Goal: Information Seeking & Learning: Learn about a topic

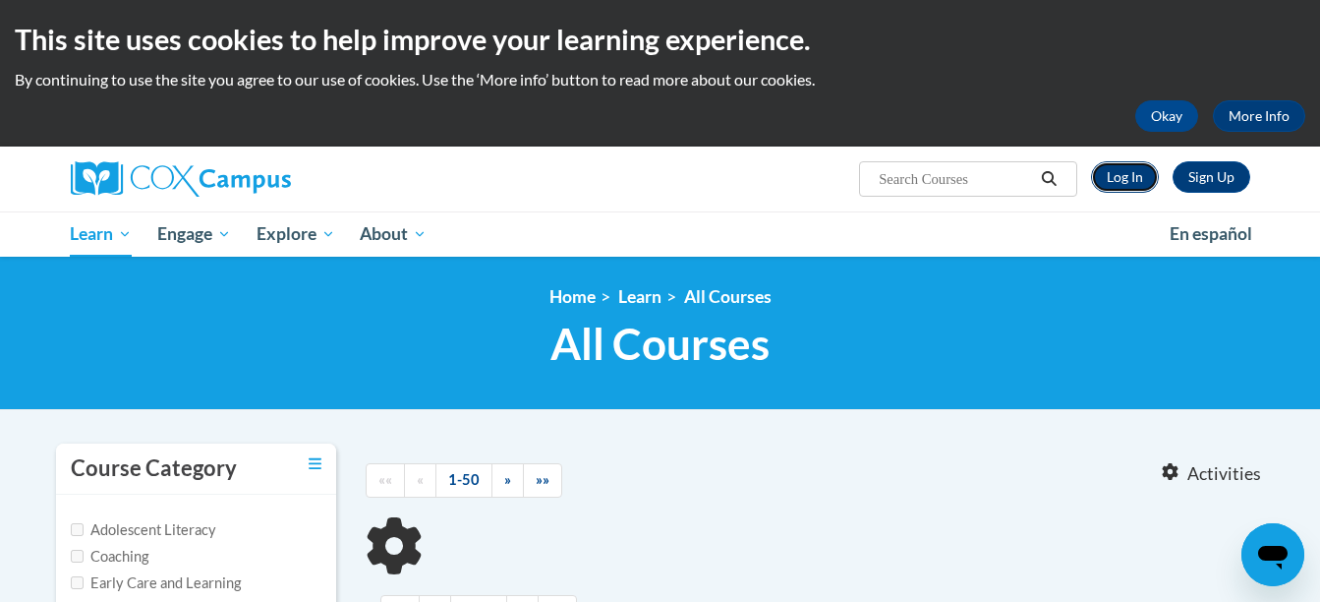
click at [1136, 180] on link "Log In" at bounding box center [1125, 176] width 68 height 31
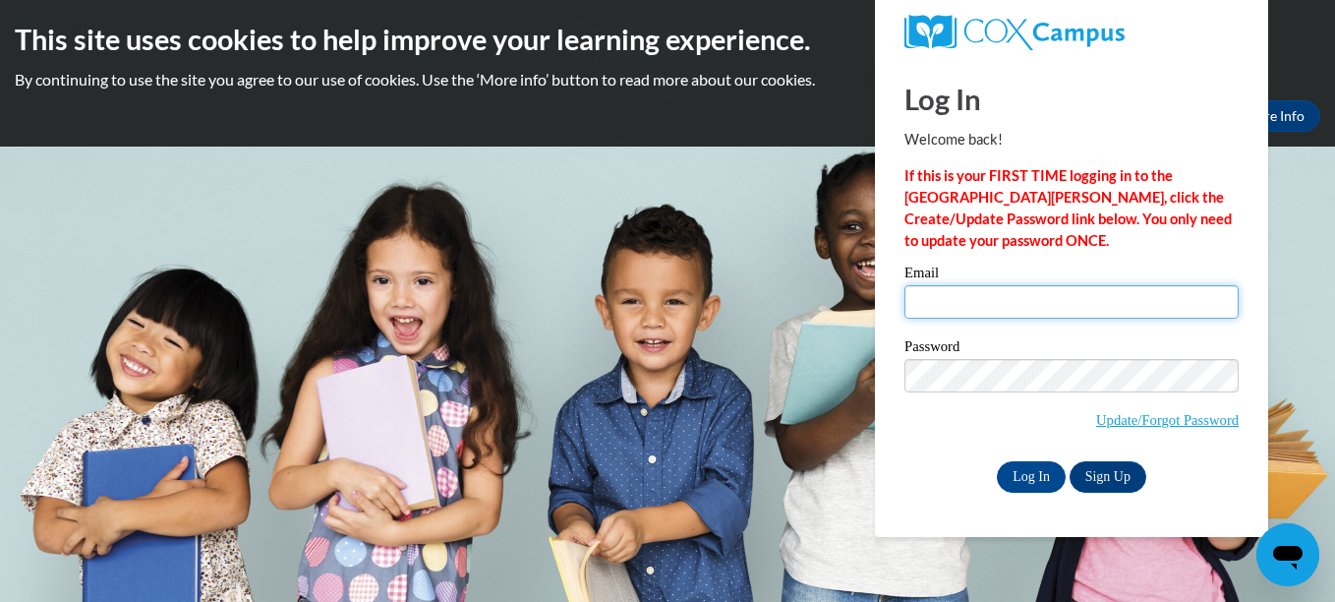
type input "[EMAIL_ADDRESS][DOMAIN_NAME]"
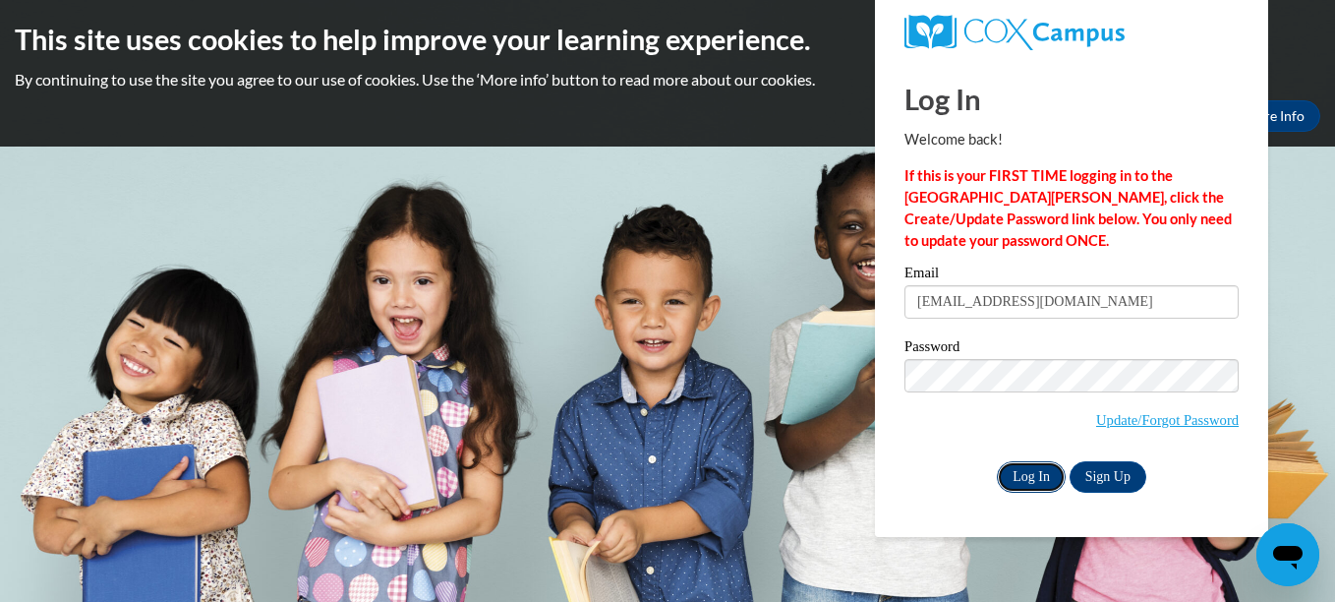
click at [1039, 473] on input "Log In" at bounding box center [1031, 476] width 69 height 31
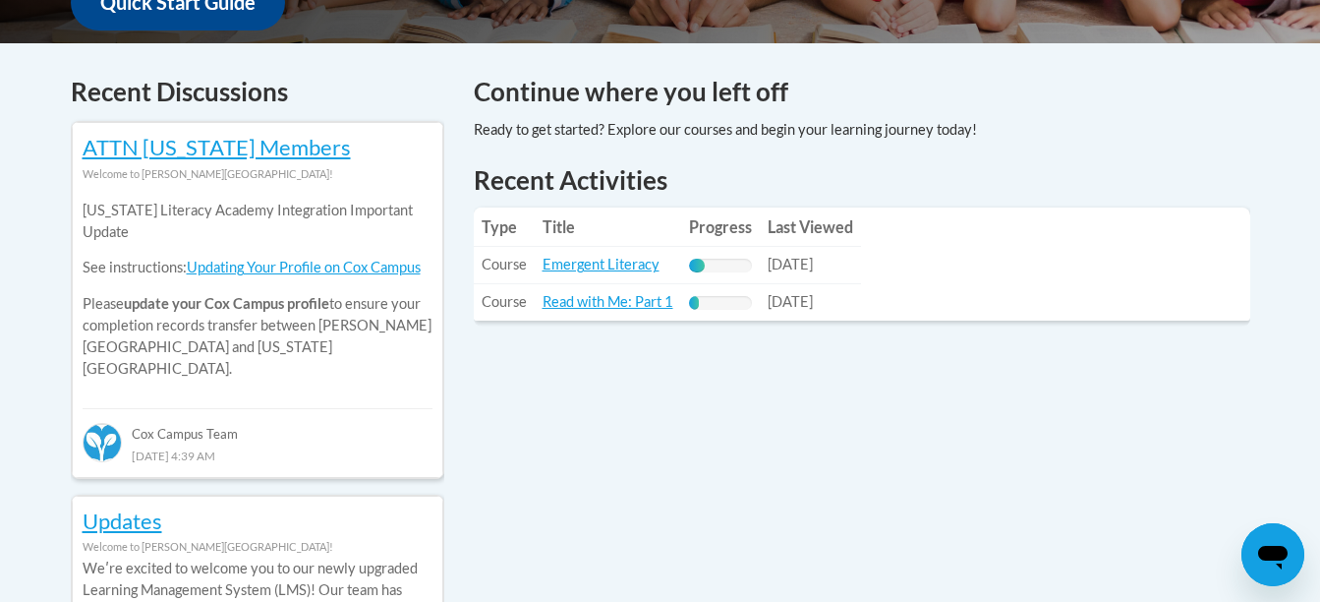
scroll to position [789, 0]
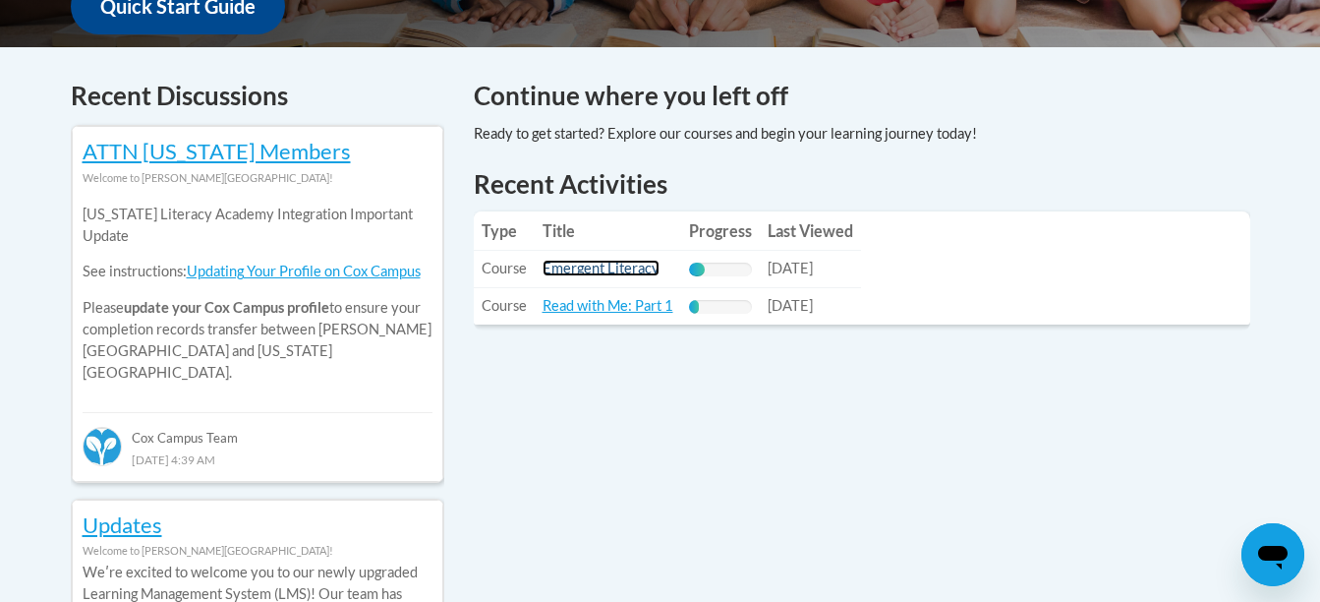
click at [584, 273] on link "Emergent Literacy" at bounding box center [601, 268] width 117 height 17
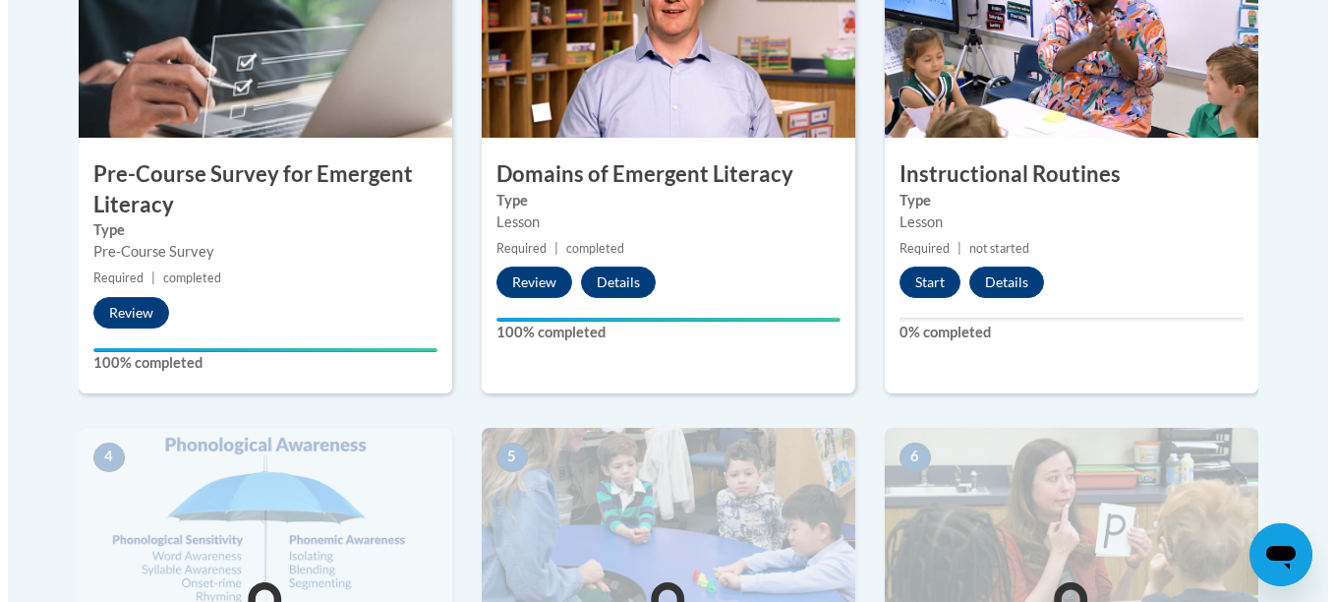
scroll to position [639, 0]
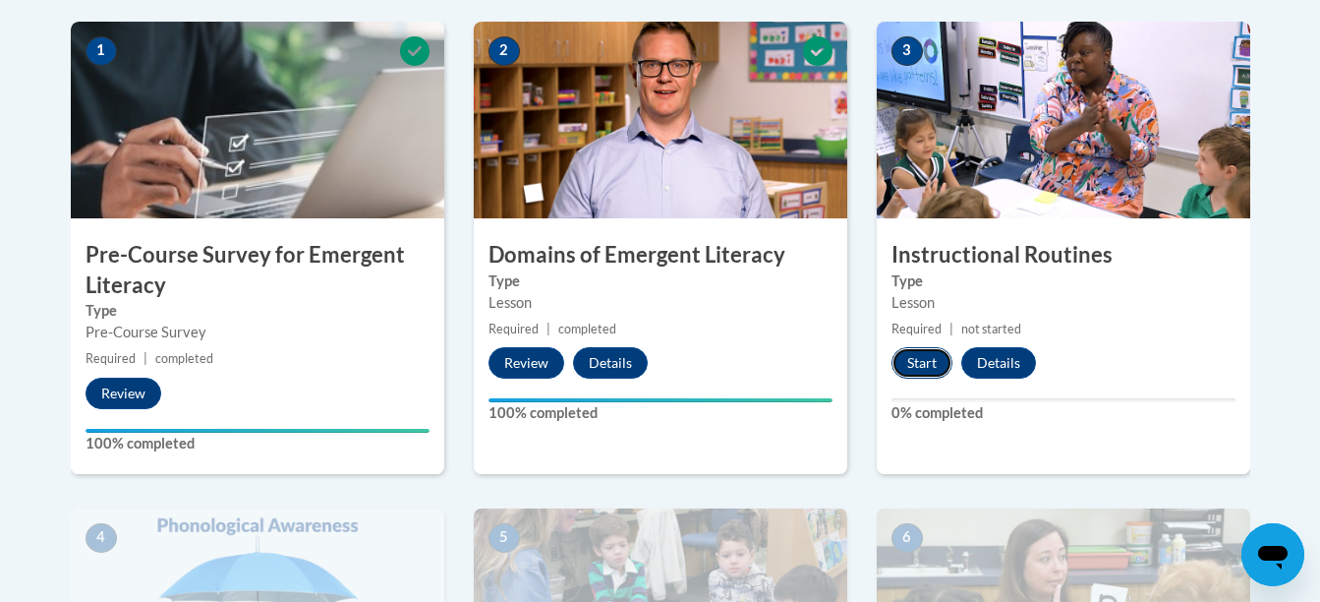
click at [921, 369] on button "Start" at bounding box center [922, 362] width 61 height 31
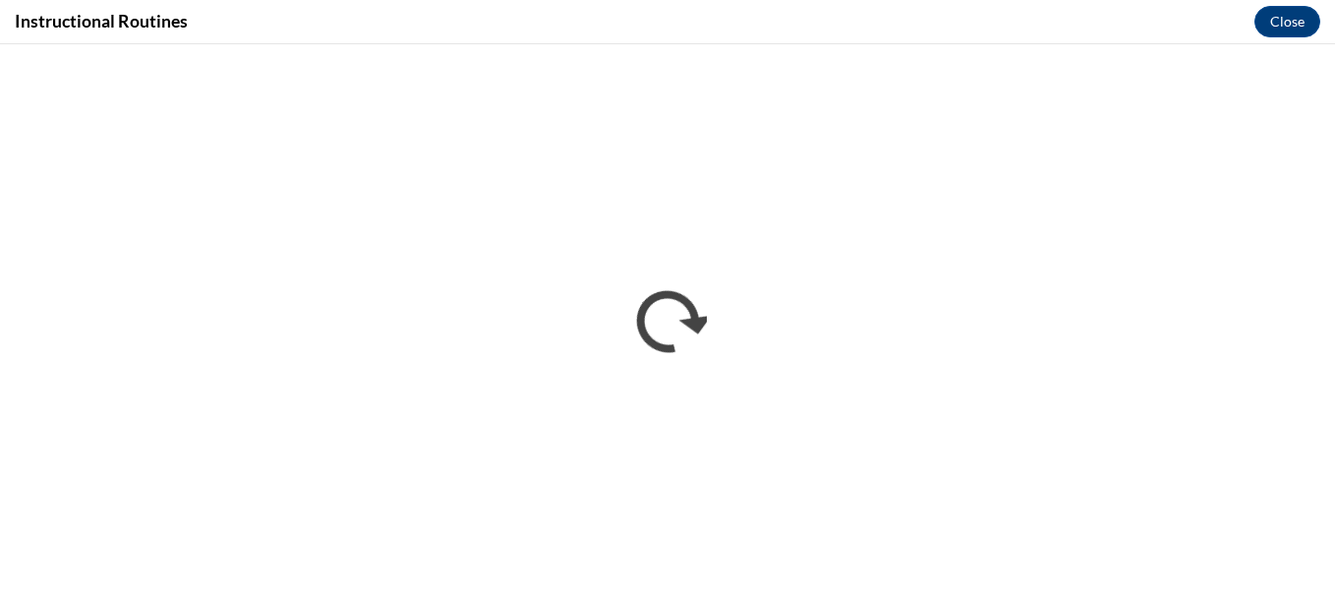
scroll to position [0, 0]
